Goal: Task Accomplishment & Management: Manage account settings

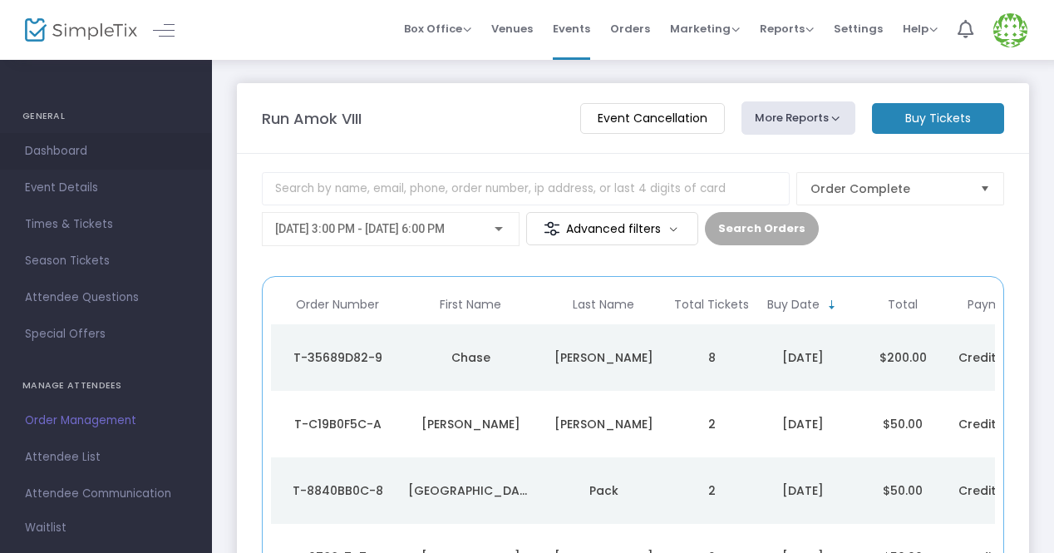
click at [81, 145] on span "Dashboard" at bounding box center [106, 151] width 162 height 22
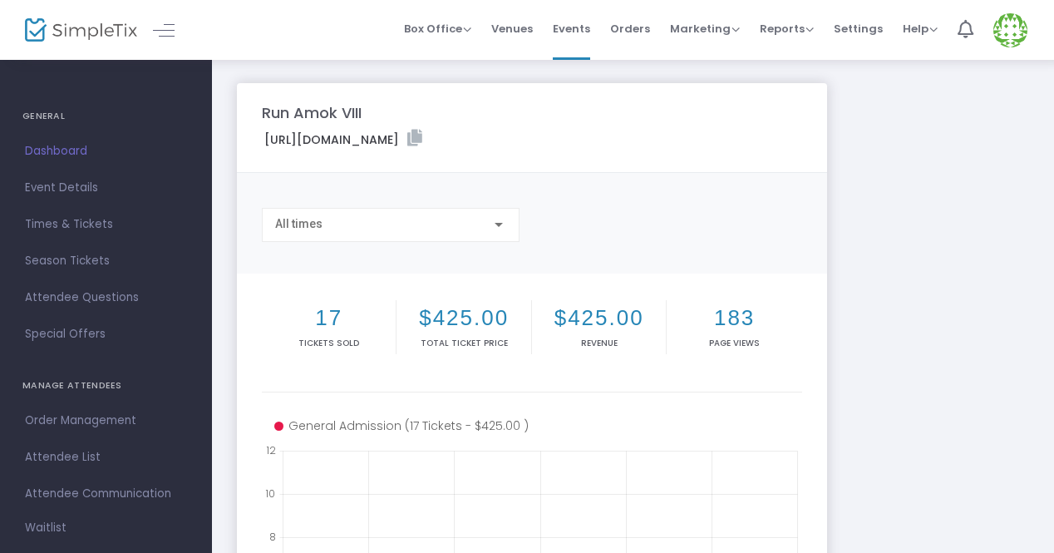
scroll to position [10, 0]
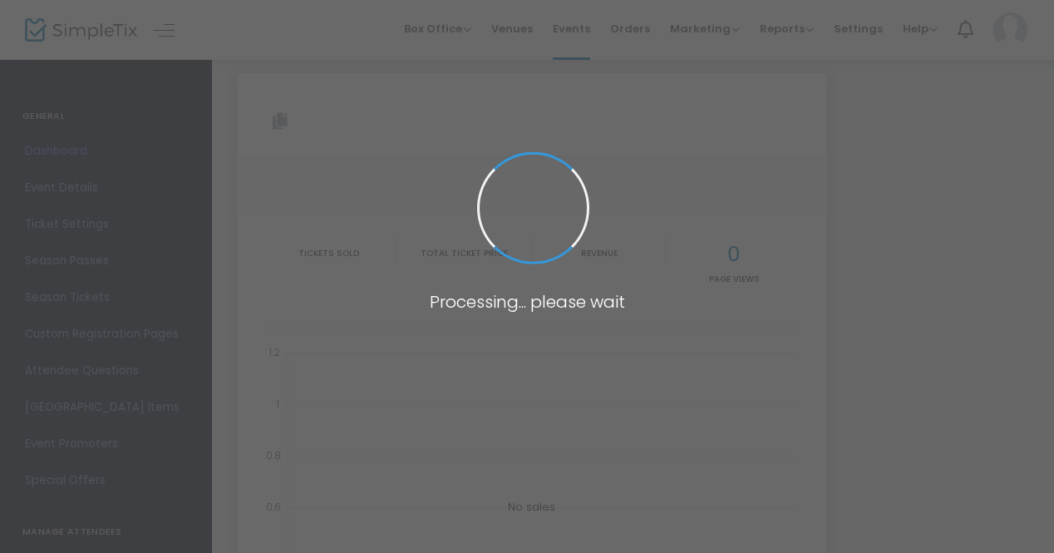
type input "[URL][DOMAIN_NAME]"
